Goal: Find specific page/section: Find specific page/section

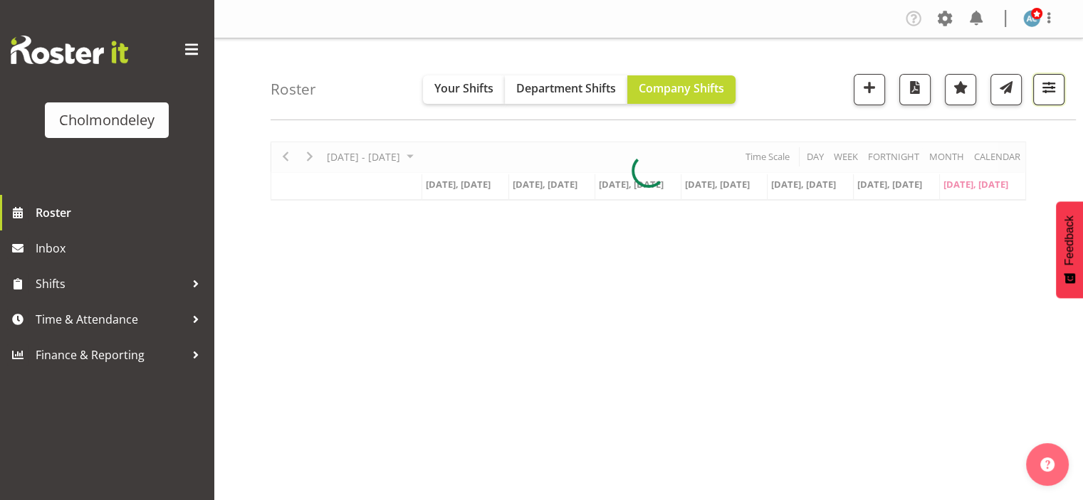
click at [1053, 86] on span "button" at bounding box center [1048, 87] width 19 height 19
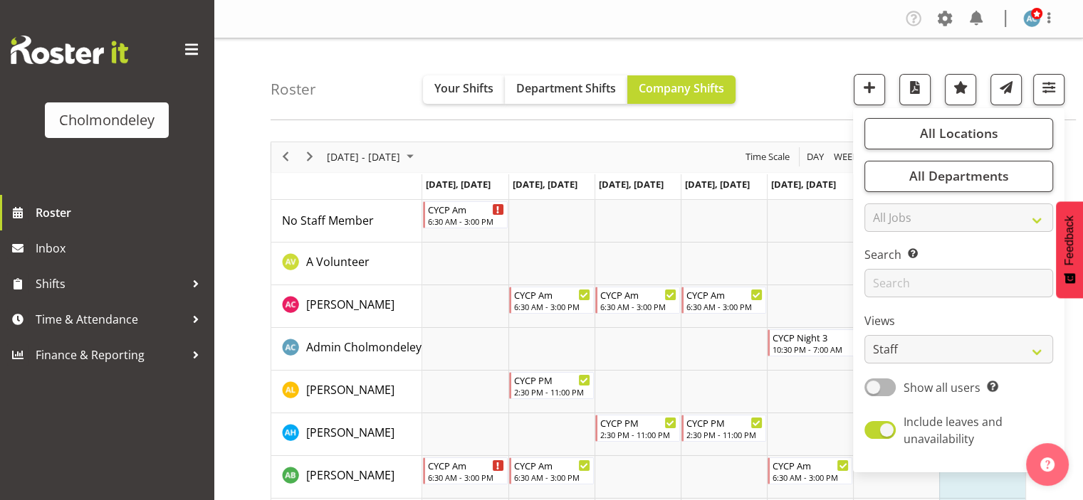
click at [966, 332] on div "Views Staff Role Shift - Horizontal Shift - Vertical Staff - Location" at bounding box center [958, 337] width 189 height 51
click at [962, 345] on select "Staff Role Shift - Horizontal Shift - Vertical Staff - Location" at bounding box center [958, 349] width 189 height 28
click at [865, 335] on select "Staff Role Shift - Horizontal Shift - Vertical Staff - Location" at bounding box center [958, 349] width 189 height 28
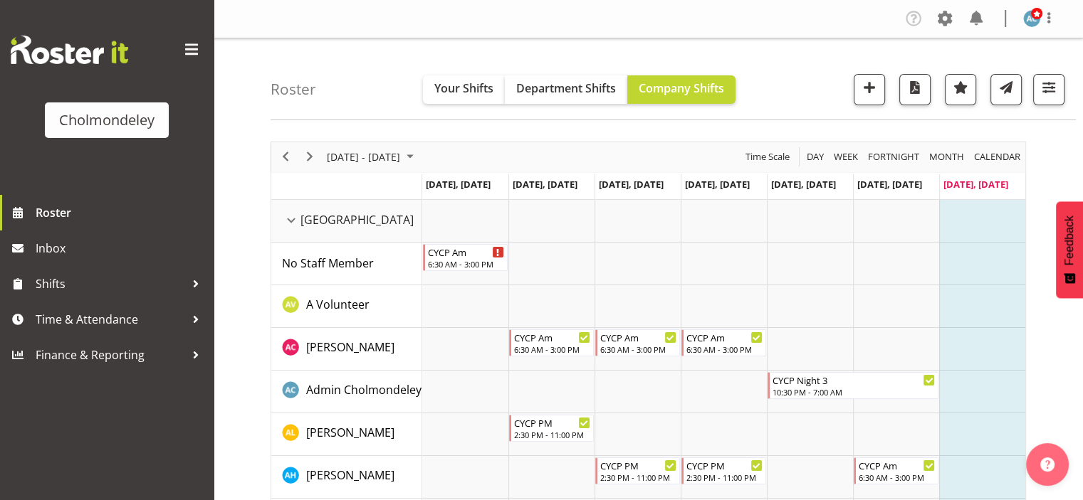
click at [1063, 72] on div "Roster Your Shifts Department Shifts Company Shifts All Locations [GEOGRAPHIC_D…" at bounding box center [672, 79] width 805 height 82
click at [1054, 81] on span "button" at bounding box center [1048, 87] width 19 height 19
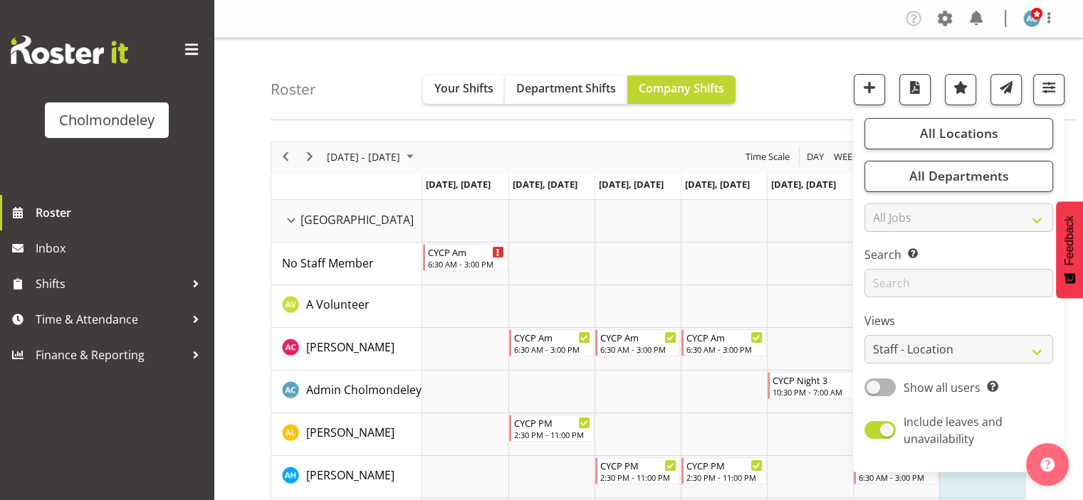
click at [968, 327] on label "Views" at bounding box center [958, 320] width 189 height 17
click at [962, 339] on select "Staff Role Shift - Horizontal Shift - Vertical Staff - Location" at bounding box center [958, 349] width 189 height 28
select select "shift"
click at [865, 335] on select "Staff Role Shift - Horizontal Shift - Vertical Staff - Location" at bounding box center [958, 349] width 189 height 28
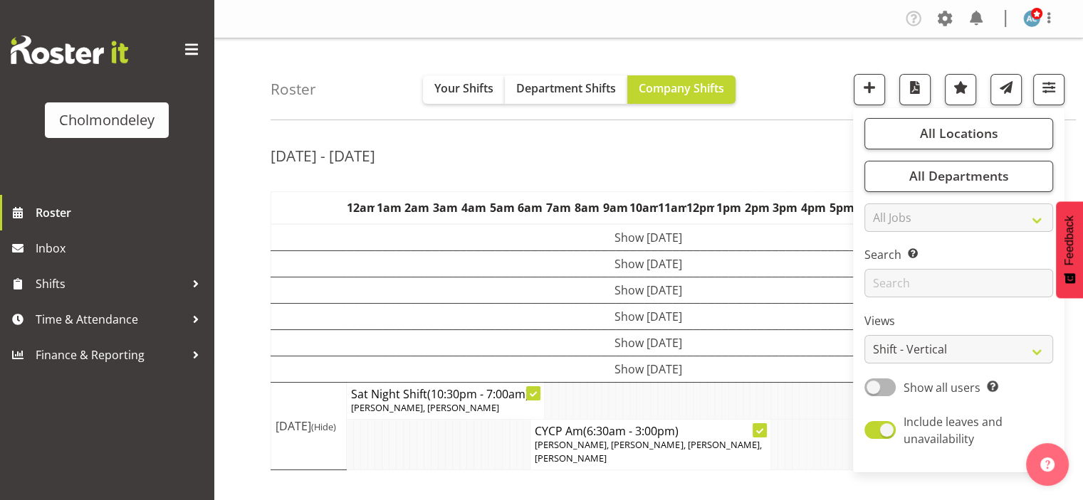
click at [797, 125] on div "Roster Your Shifts Department Shifts Company Shifts All Locations [GEOGRAPHIC_D…" at bounding box center [648, 369] width 869 height 662
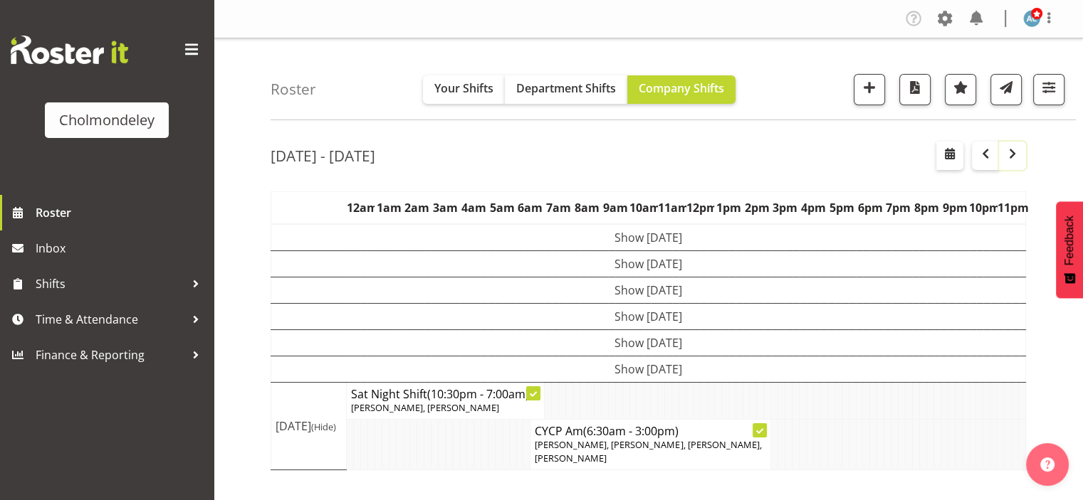
click at [1012, 163] on span "button" at bounding box center [1012, 154] width 4 height 19
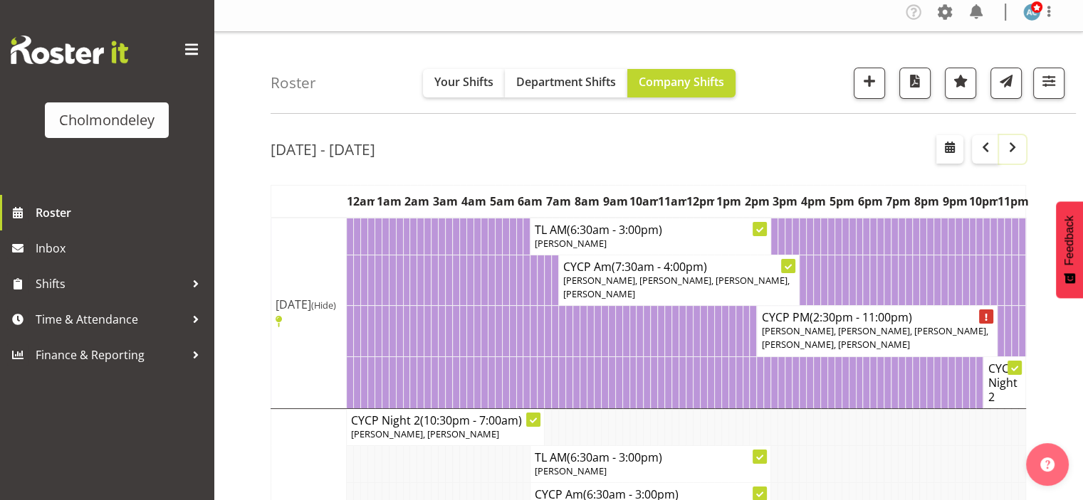
scroll to position [9, 0]
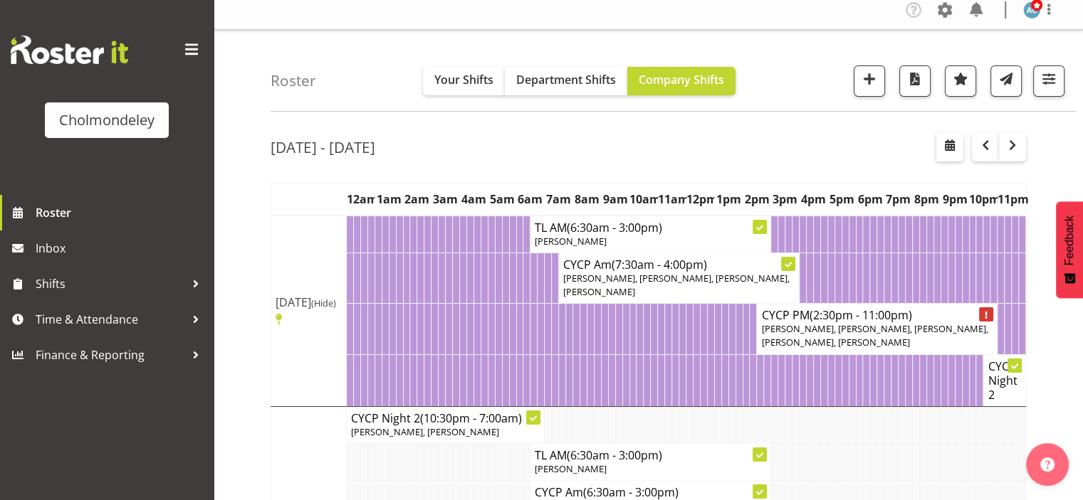
drag, startPoint x: 1078, startPoint y: 41, endPoint x: 1076, endPoint y: 71, distance: 30.0
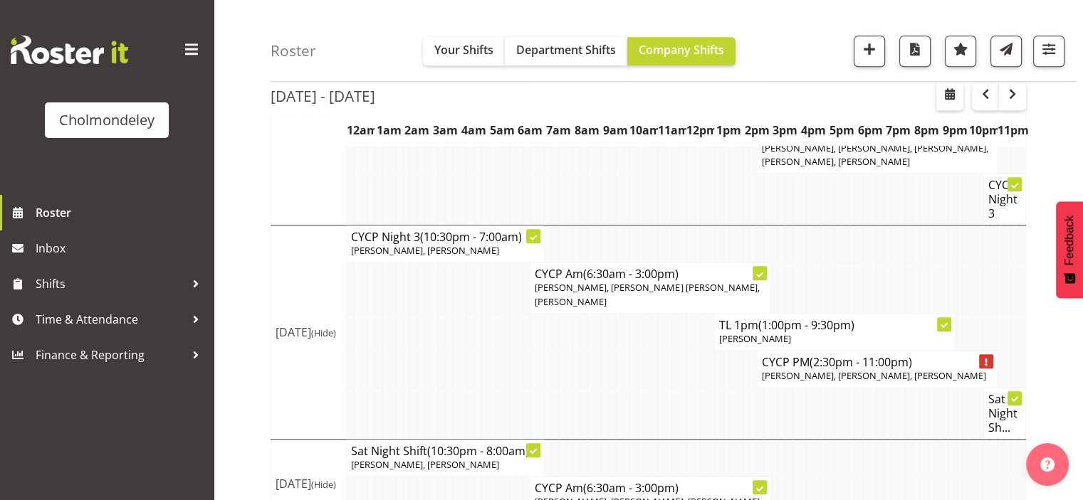
scroll to position [1181, 0]
